Goal: Task Accomplishment & Management: Use online tool/utility

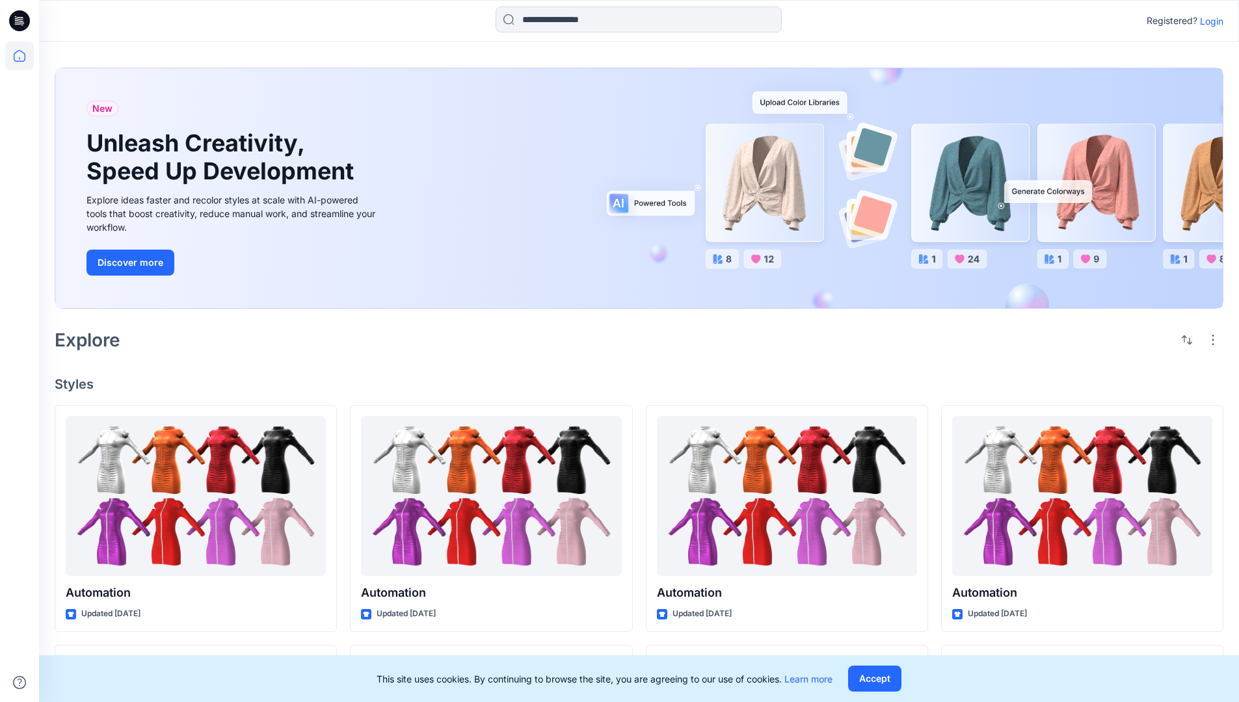
click at [1209, 21] on p "Login" at bounding box center [1211, 21] width 23 height 14
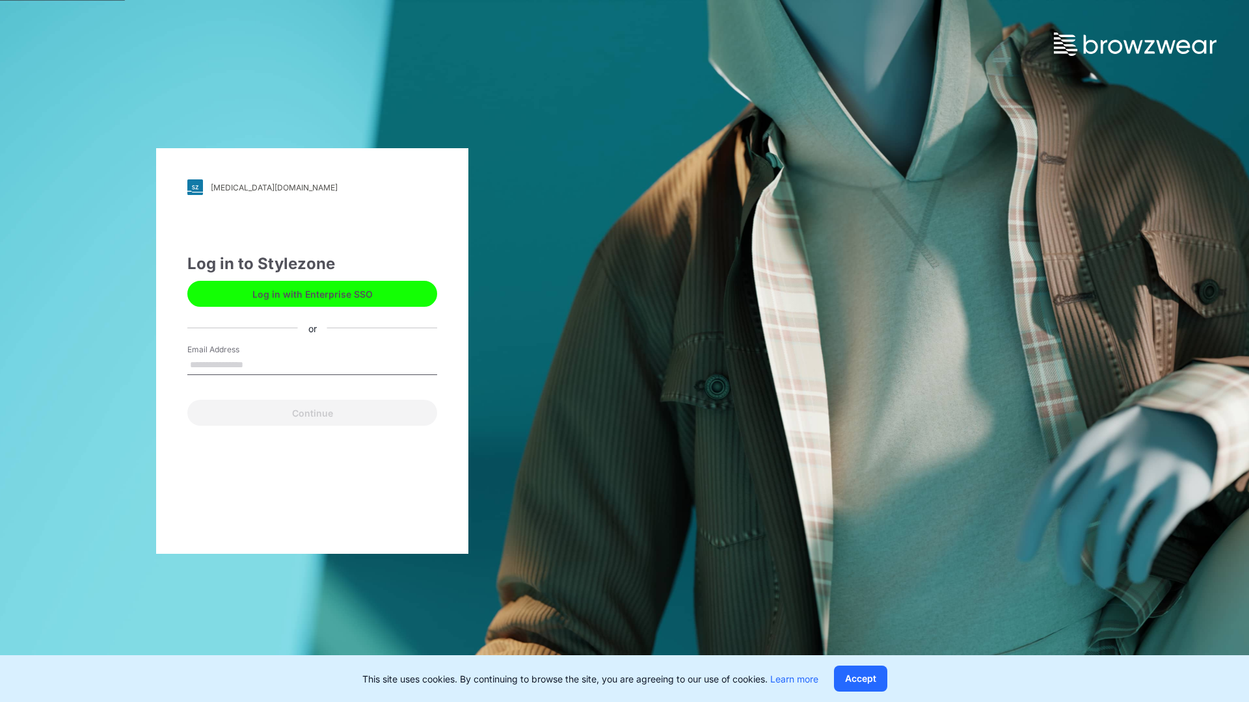
click at [257, 364] on input "Email Address" at bounding box center [312, 366] width 250 height 20
type input "**********"
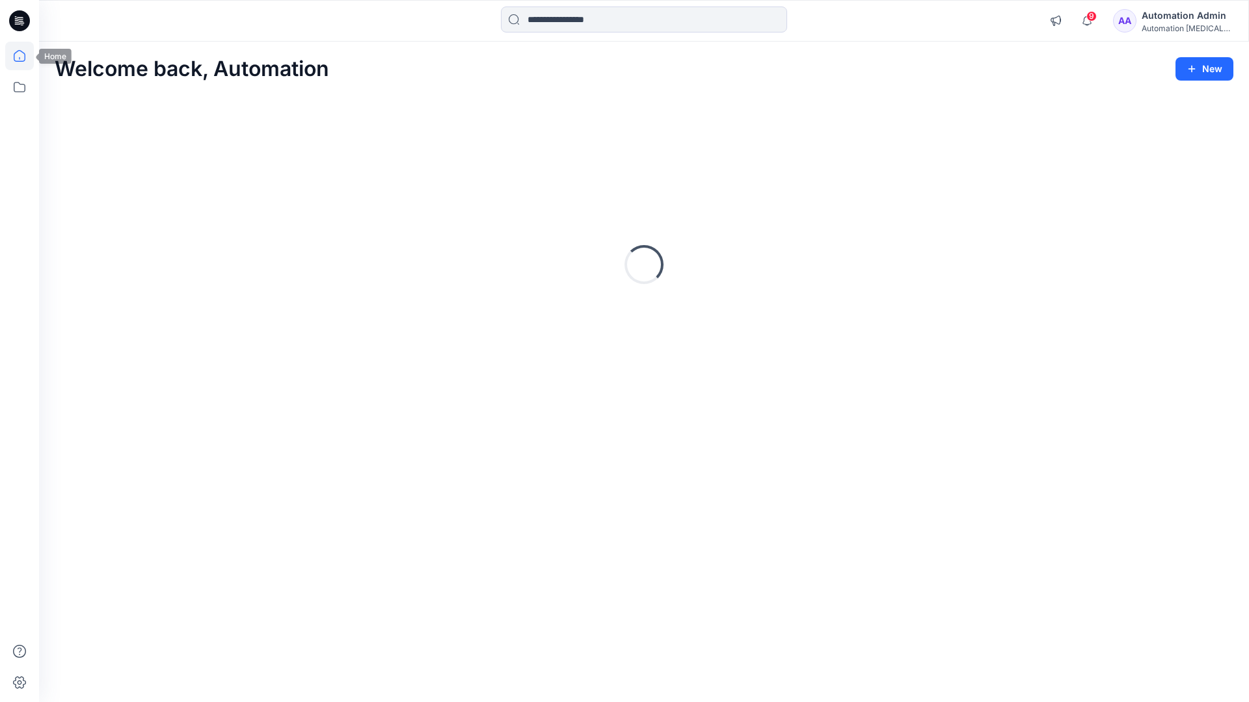
click at [25, 56] on icon at bounding box center [20, 56] width 12 height 12
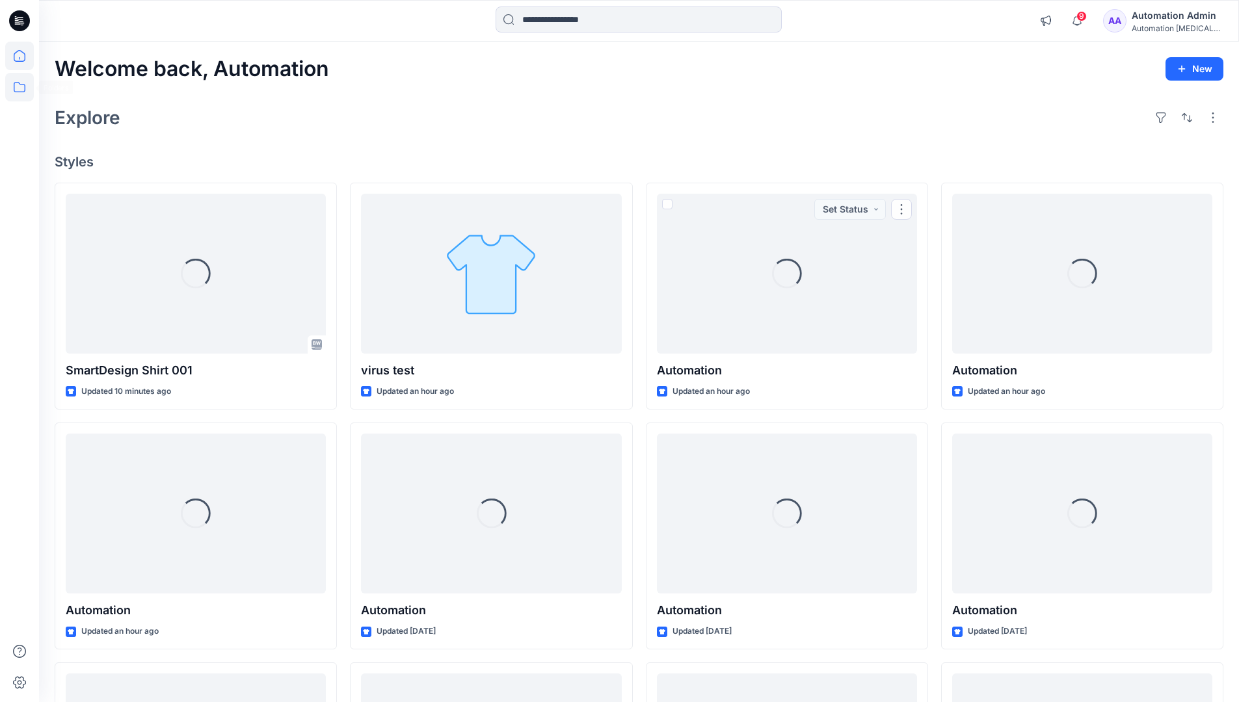
click at [20, 91] on icon at bounding box center [19, 87] width 29 height 29
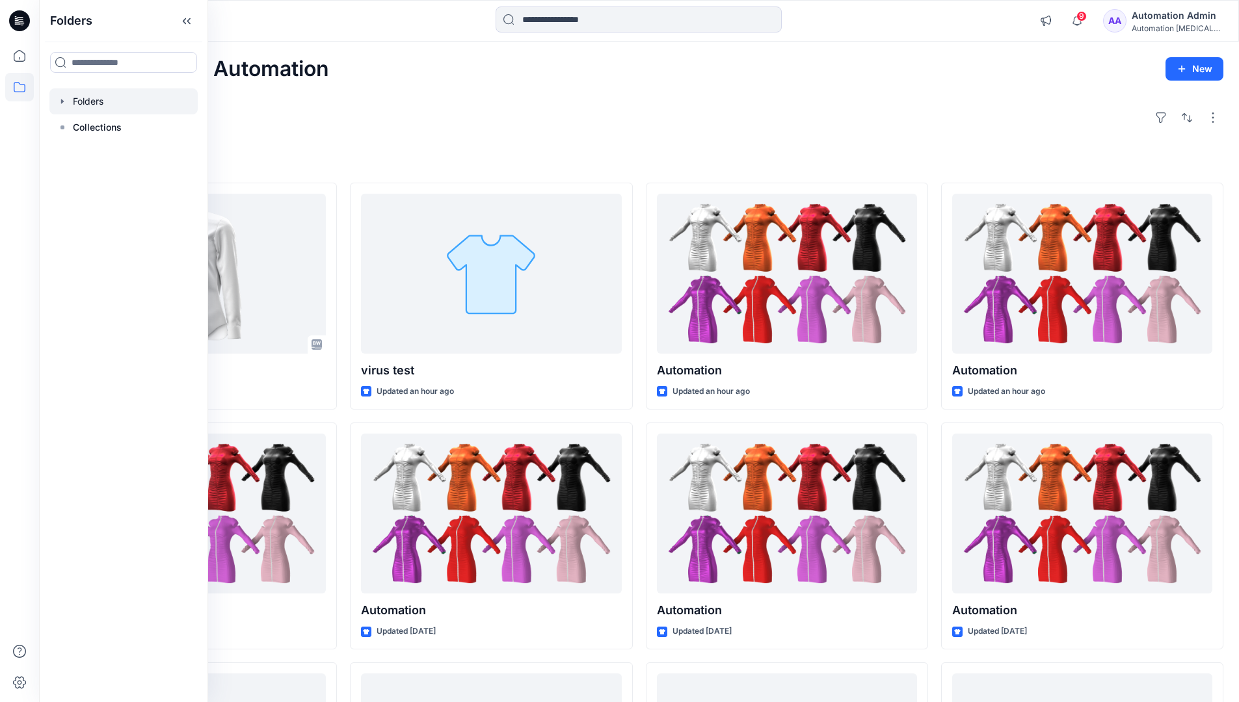
click at [120, 100] on div at bounding box center [123, 101] width 148 height 26
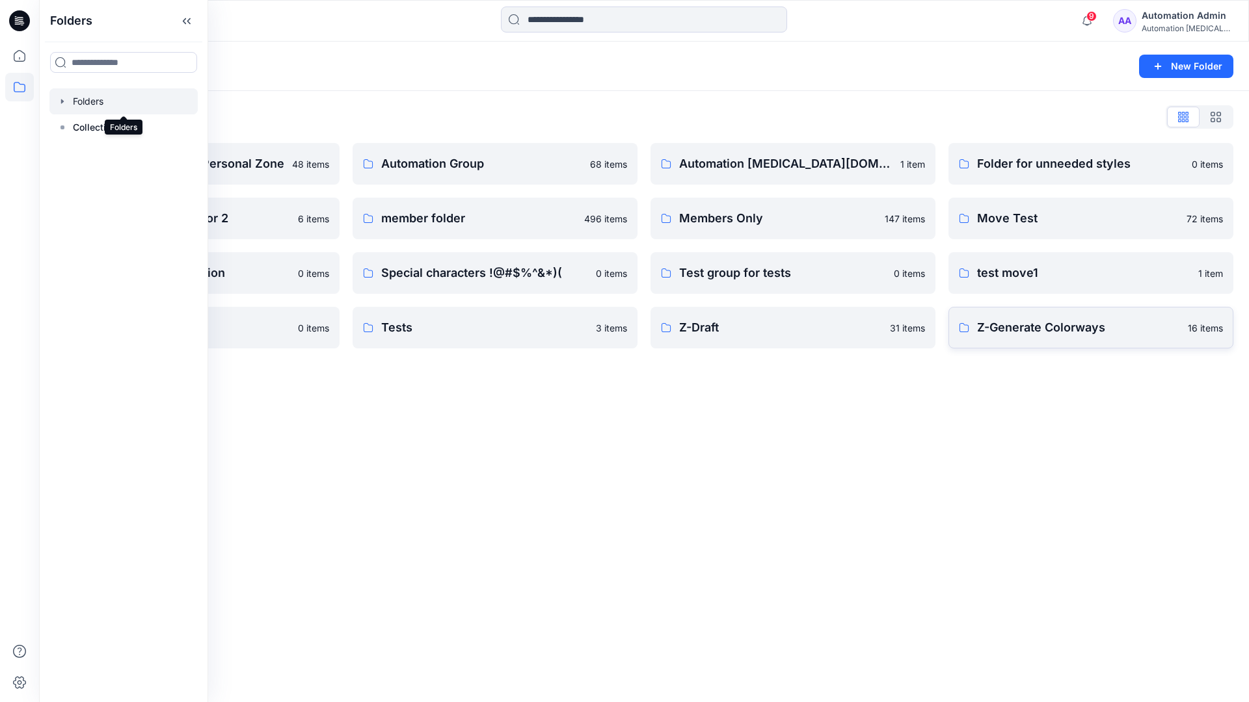
click at [1117, 327] on p "Z-Generate Colorways" at bounding box center [1078, 328] width 203 height 18
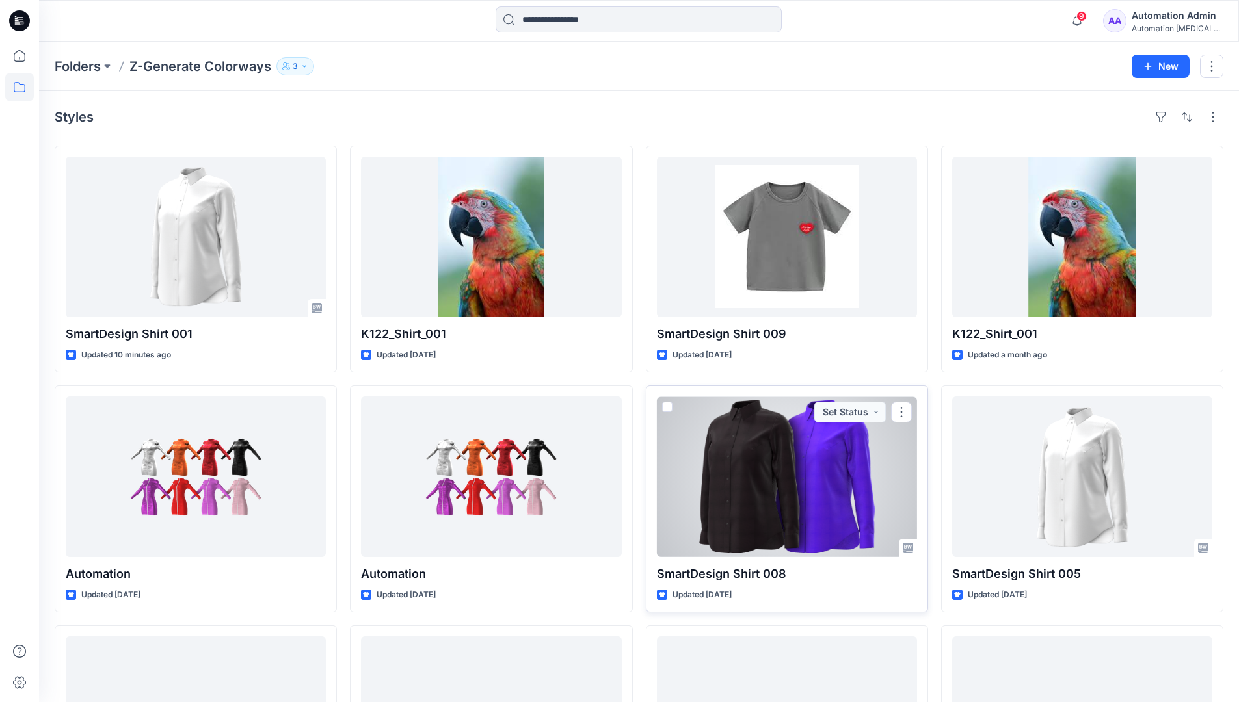
click at [671, 404] on span at bounding box center [667, 407] width 10 height 10
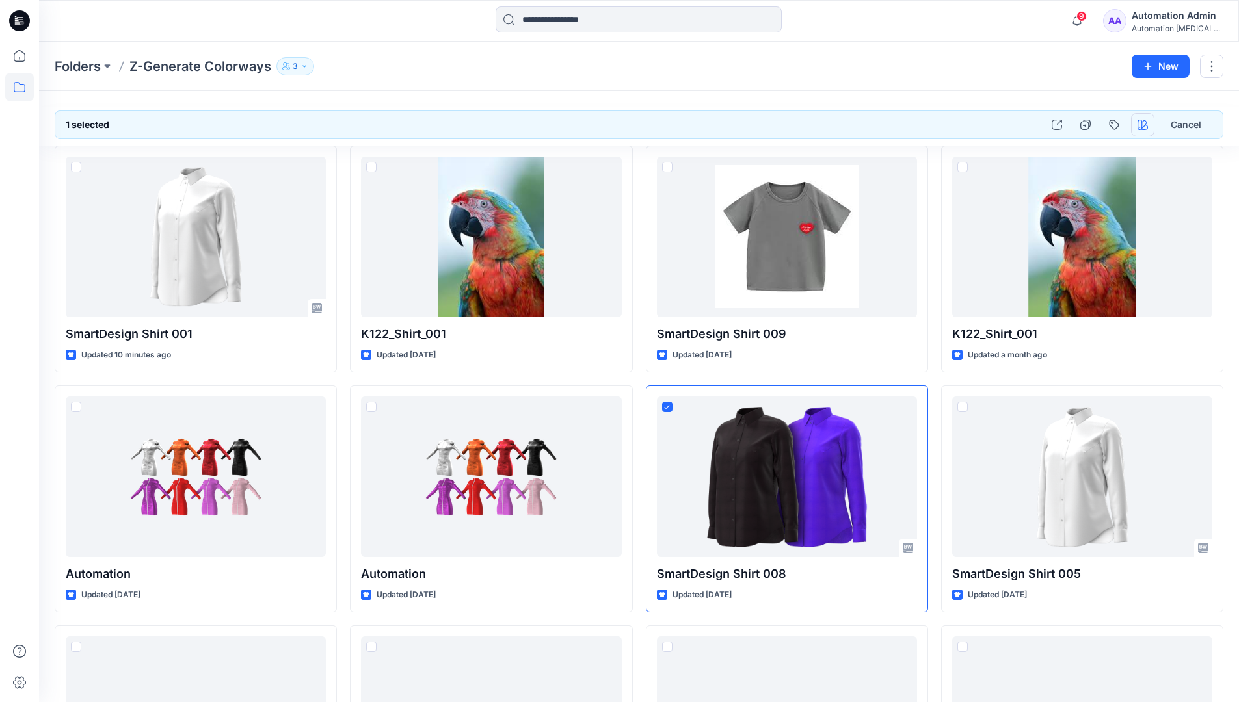
click at [1143, 126] on icon "button" at bounding box center [1143, 125] width 10 height 10
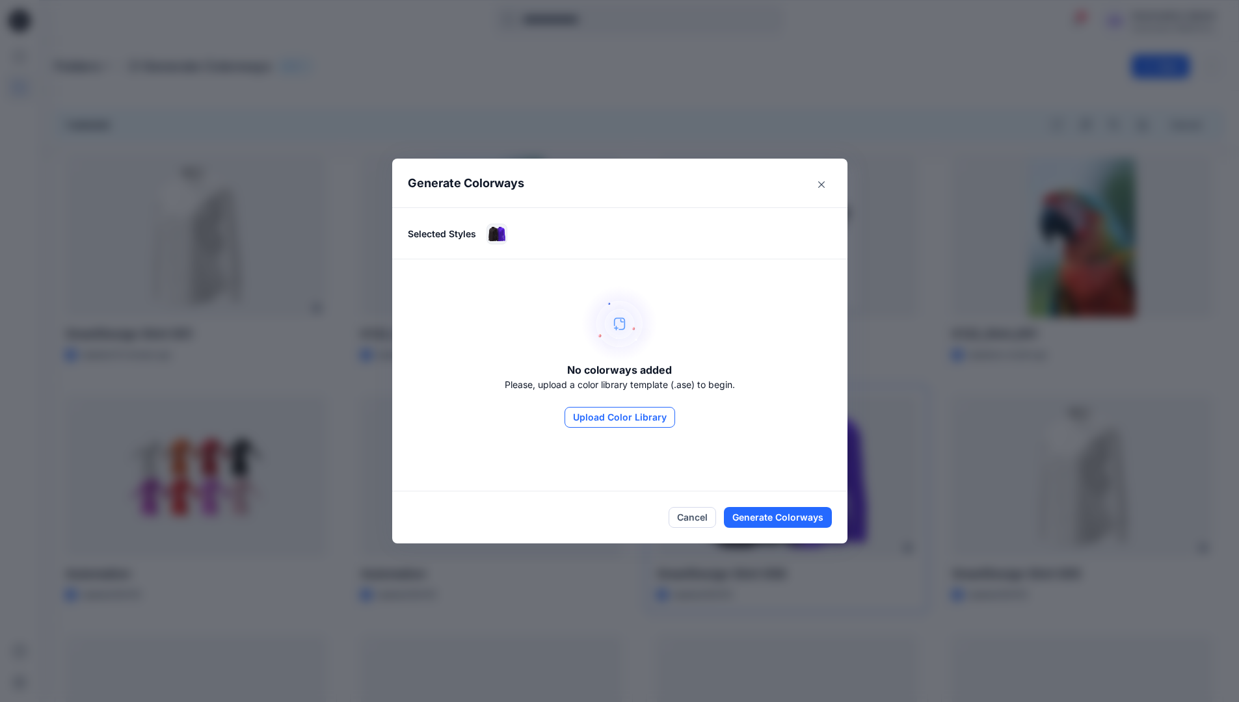
click at [639, 418] on button "Upload Color Library" at bounding box center [620, 417] width 111 height 21
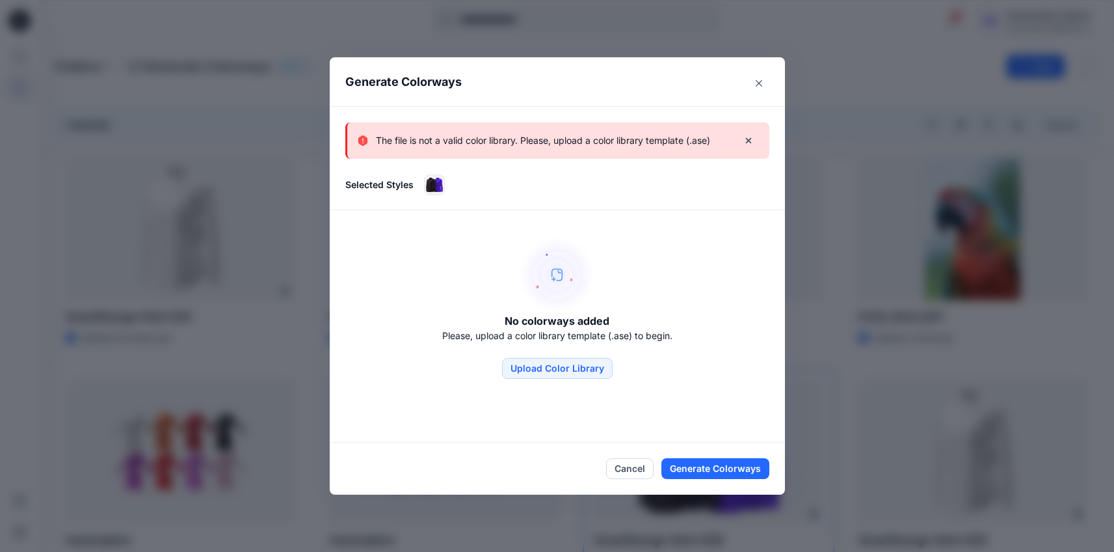
click at [645, 147] on p "The file is not a valid color library. Please, upload a color library template …" at bounding box center [543, 141] width 334 height 16
click at [762, 80] on icon "Close" at bounding box center [759, 83] width 7 height 7
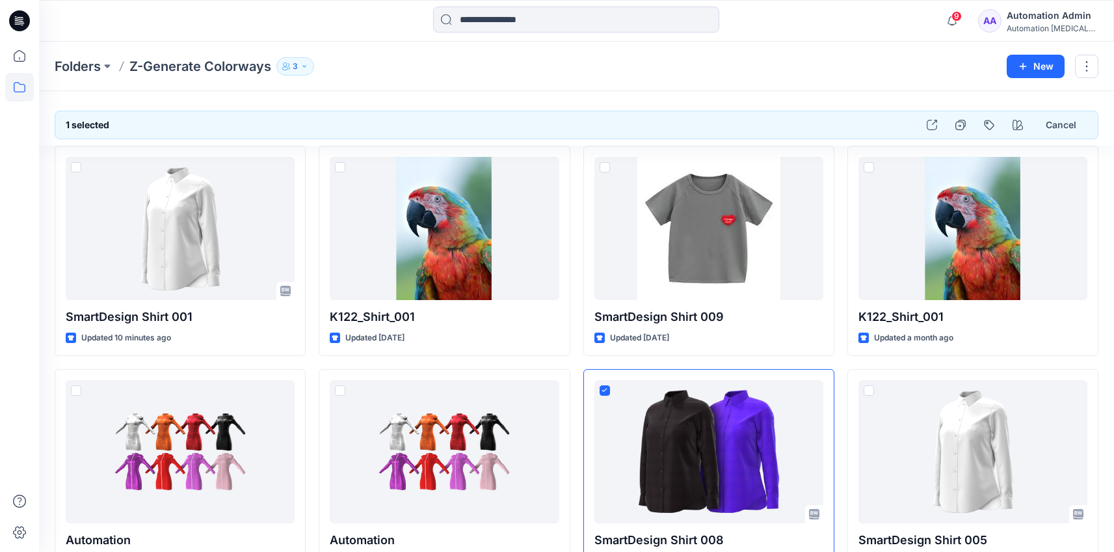
click at [1039, 23] on div "Automation [MEDICAL_DATA]..." at bounding box center [1052, 28] width 91 height 10
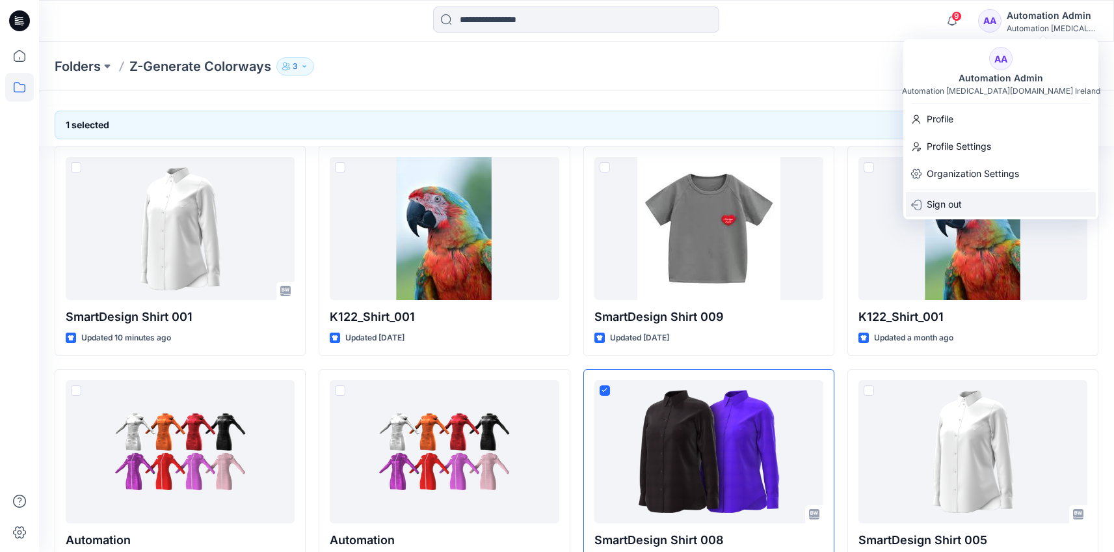
click at [991, 205] on div "Sign out" at bounding box center [1001, 204] width 190 height 25
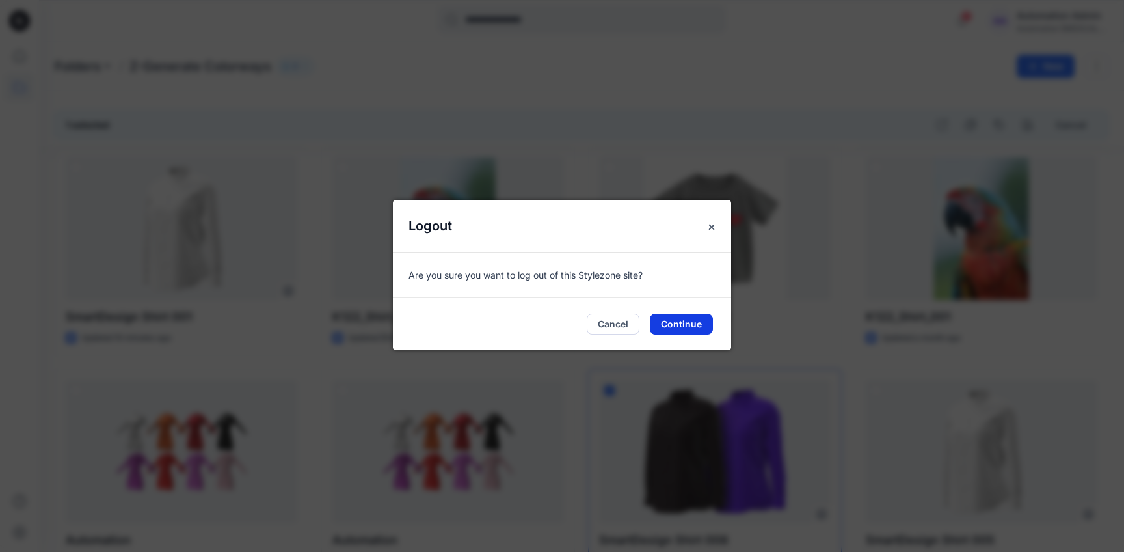
click at [701, 323] on button "Continue" at bounding box center [681, 324] width 63 height 21
